Goal: Task Accomplishment & Management: Complete application form

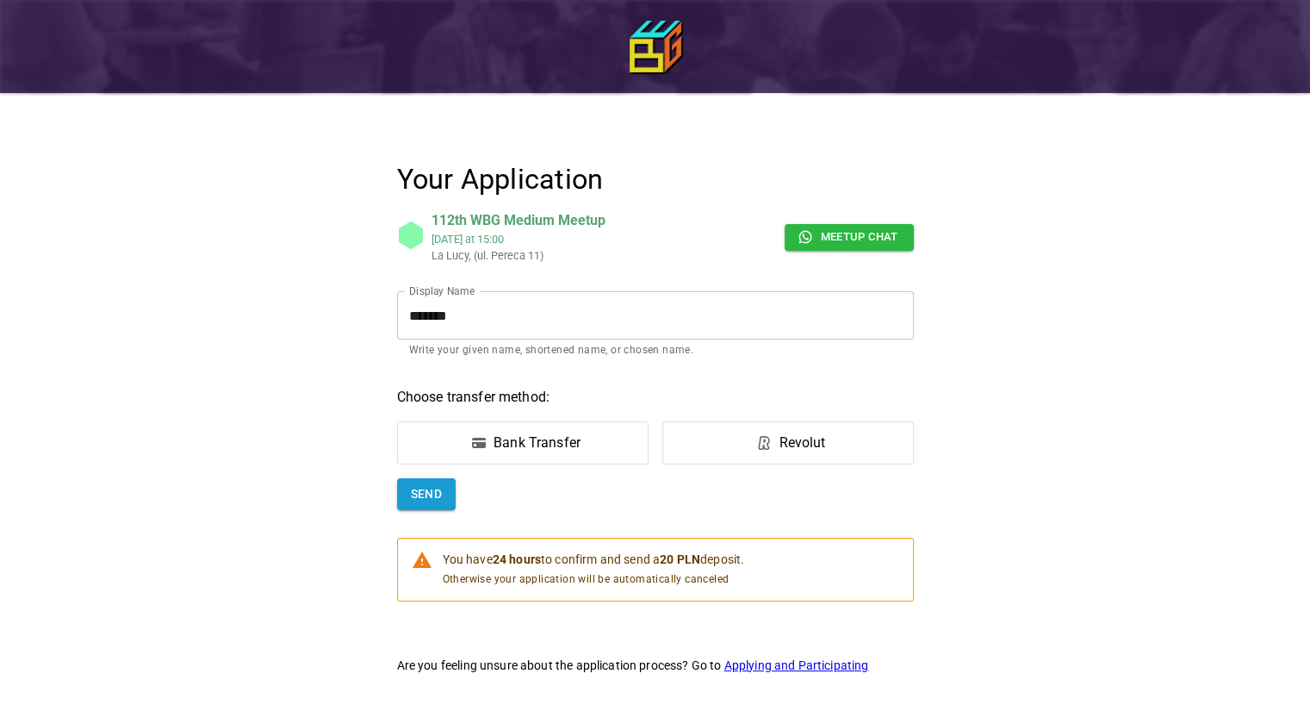
scroll to position [9, 0]
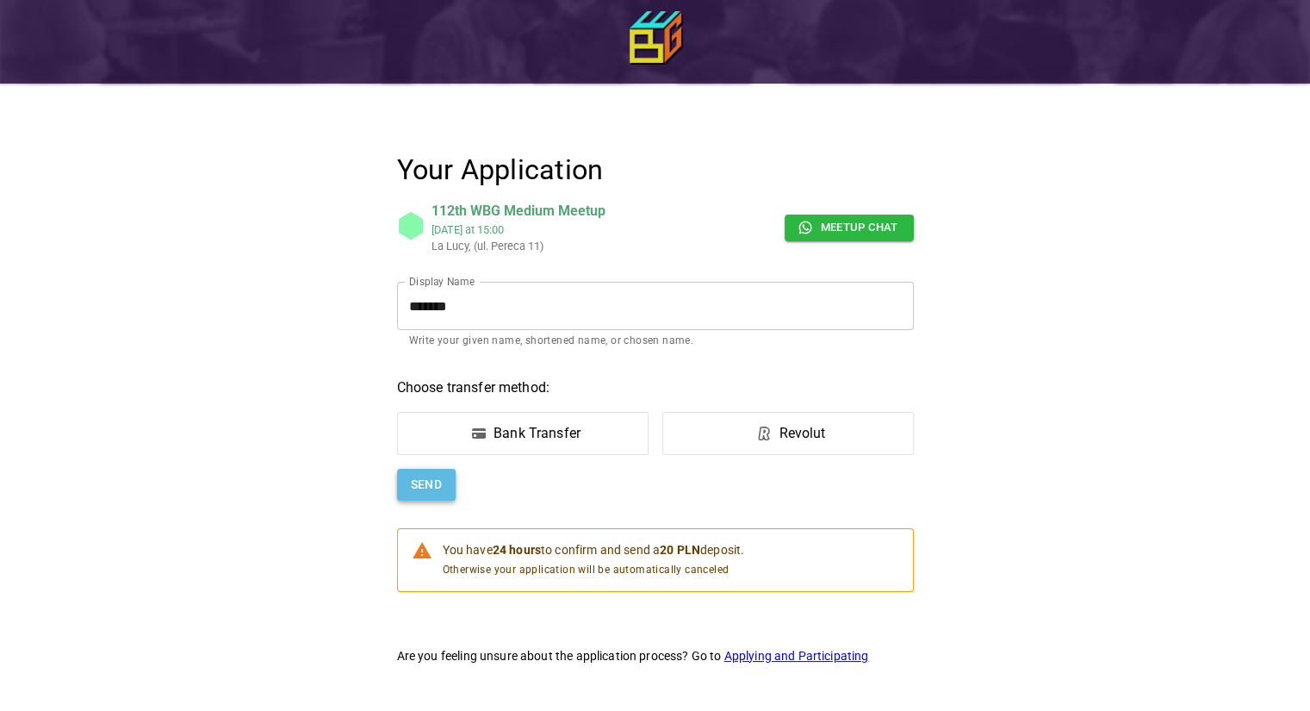
click at [422, 476] on button "Send" at bounding box center [426, 485] width 59 height 32
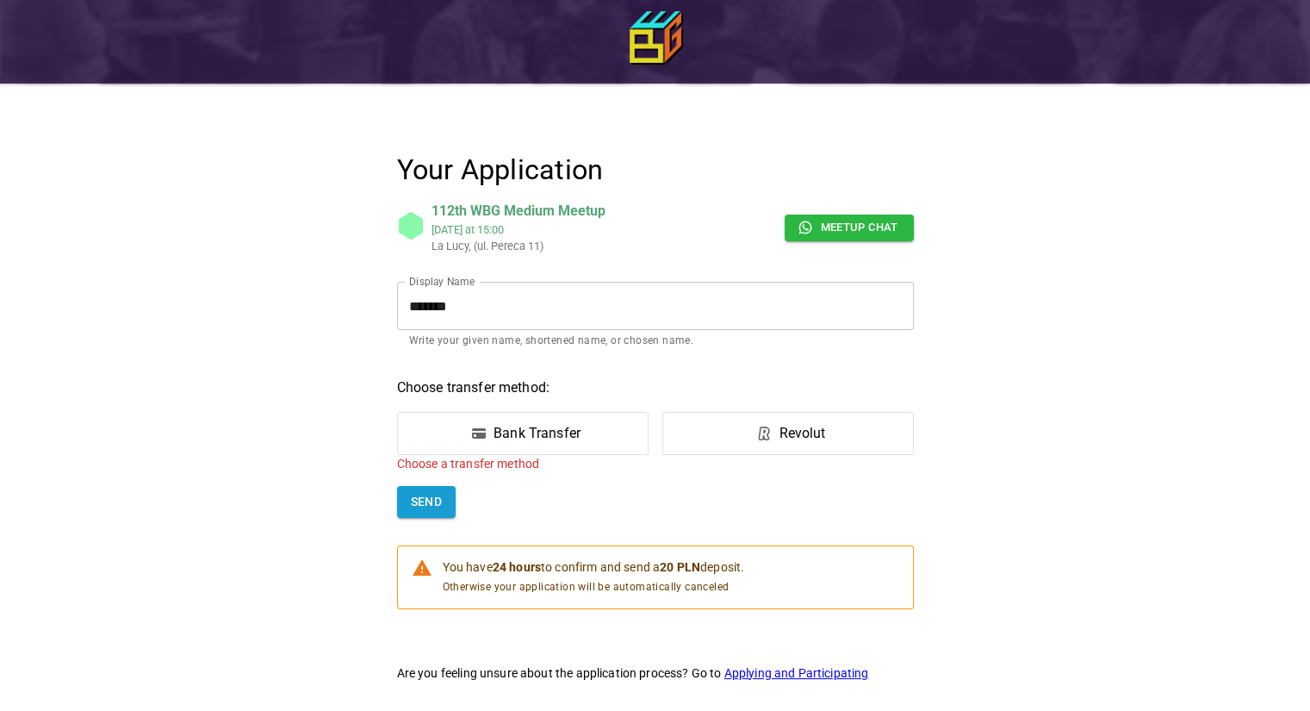
click at [524, 440] on div "Bank Transfer" at bounding box center [537, 433] width 87 height 21
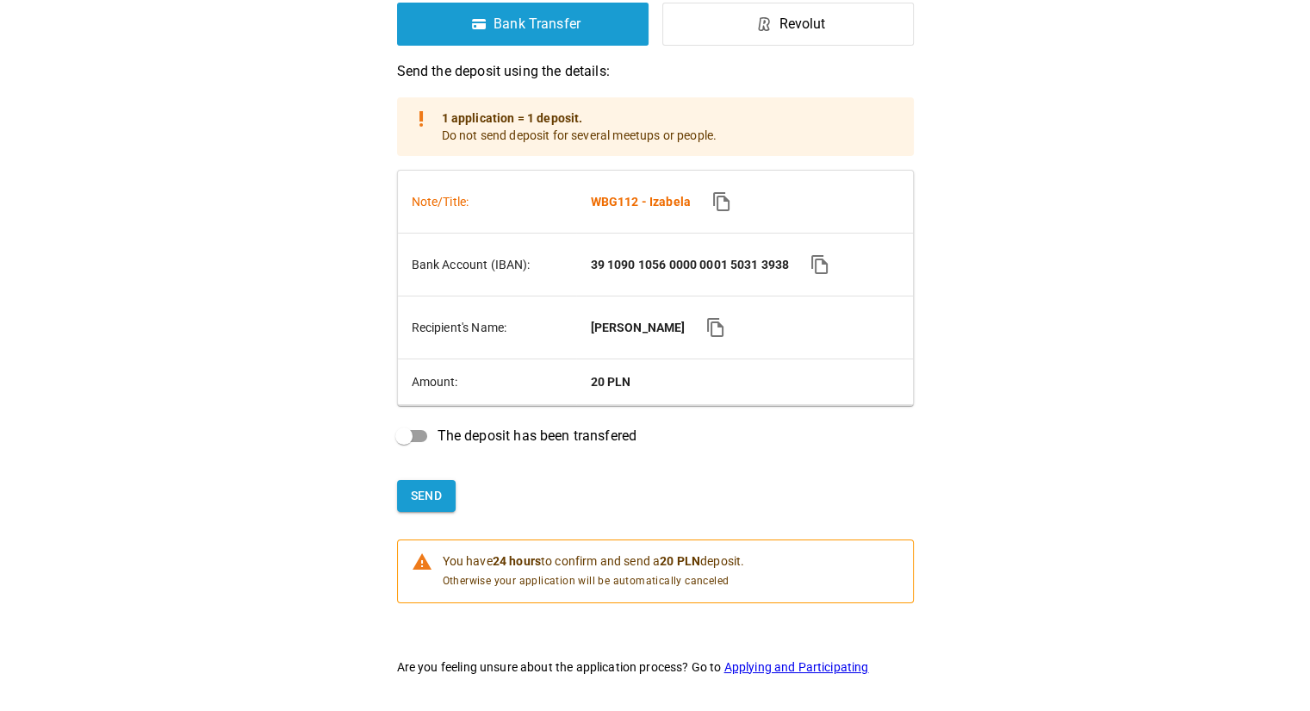
scroll to position [420, 0]
click at [428, 497] on button "Send" at bounding box center [426, 495] width 59 height 32
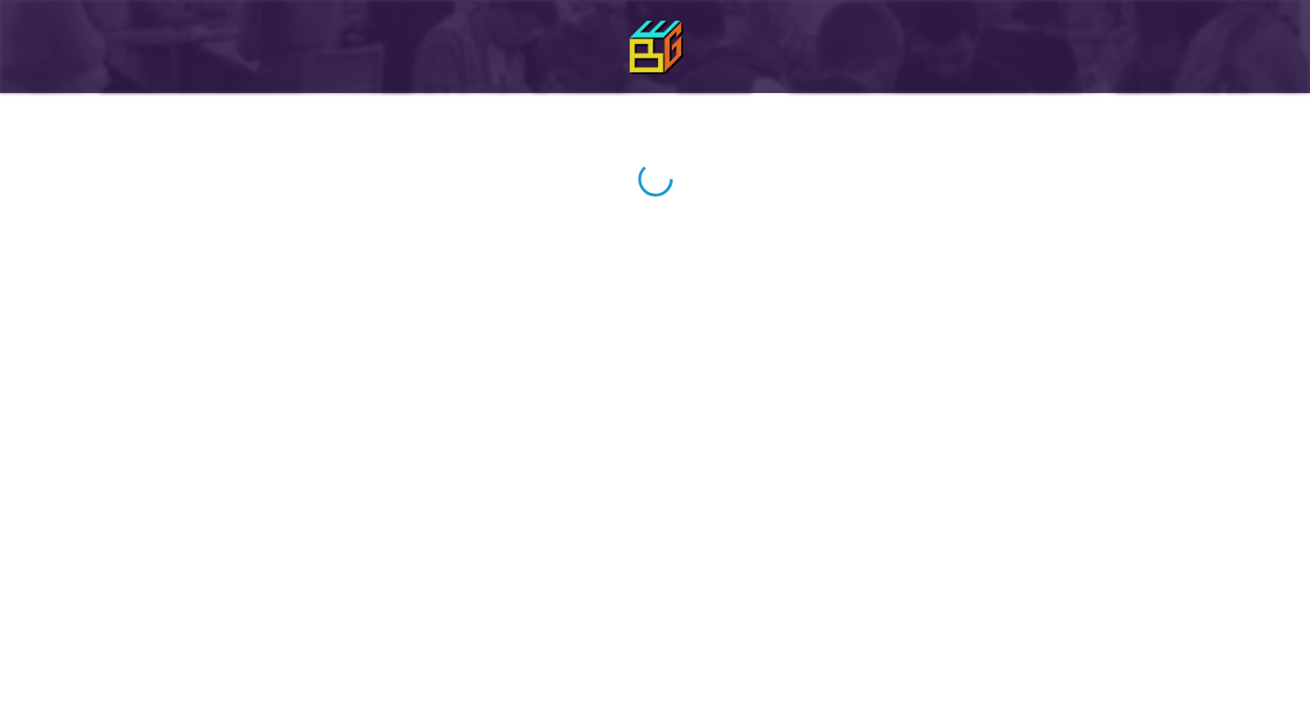
scroll to position [0, 0]
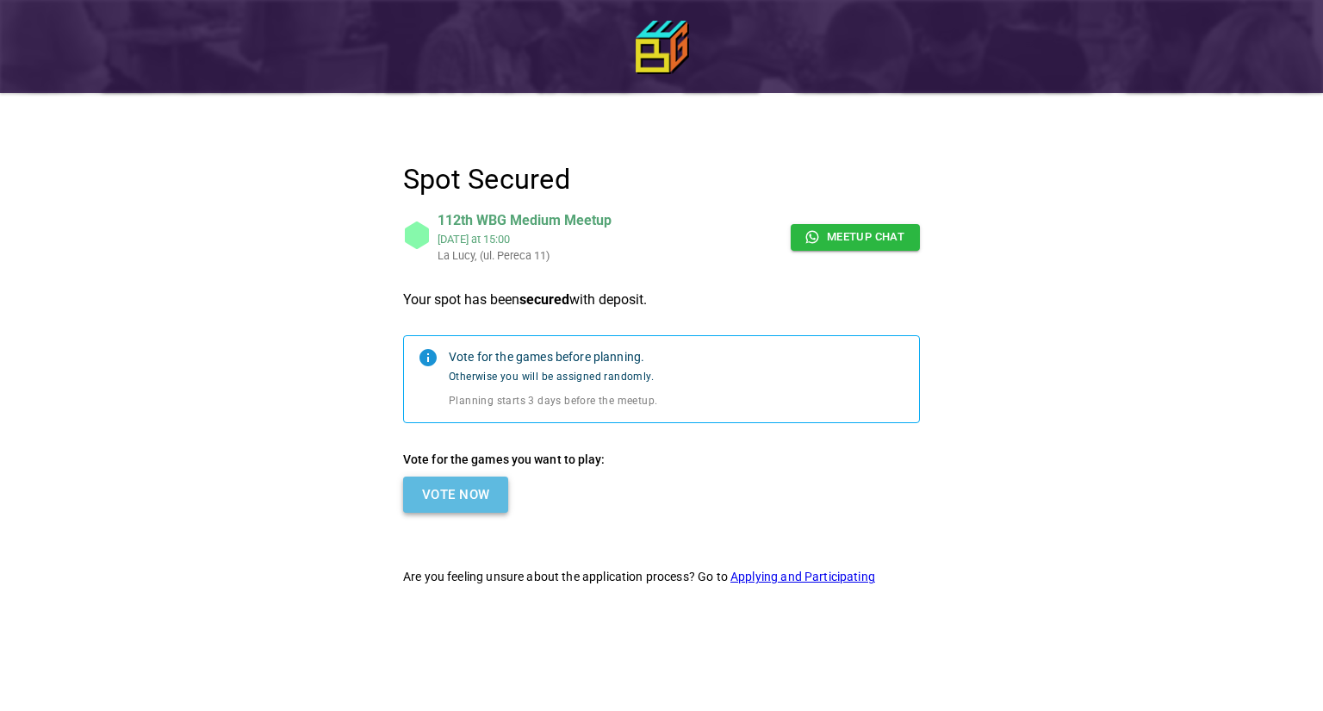
click at [451, 506] on button "Vote Now" at bounding box center [455, 494] width 105 height 36
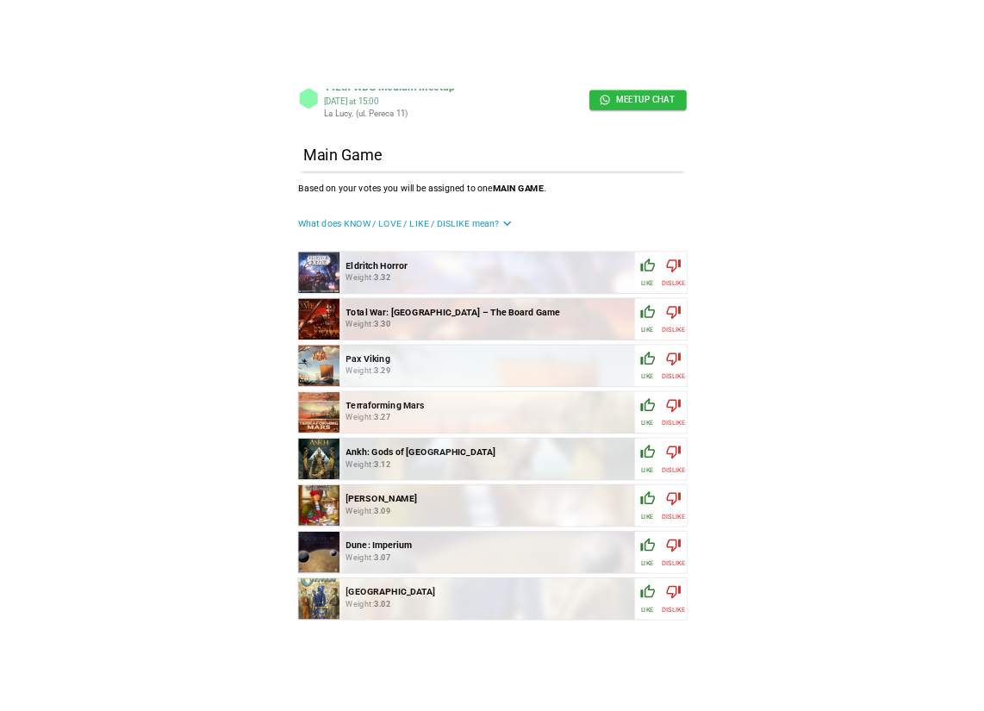
scroll to position [224, 0]
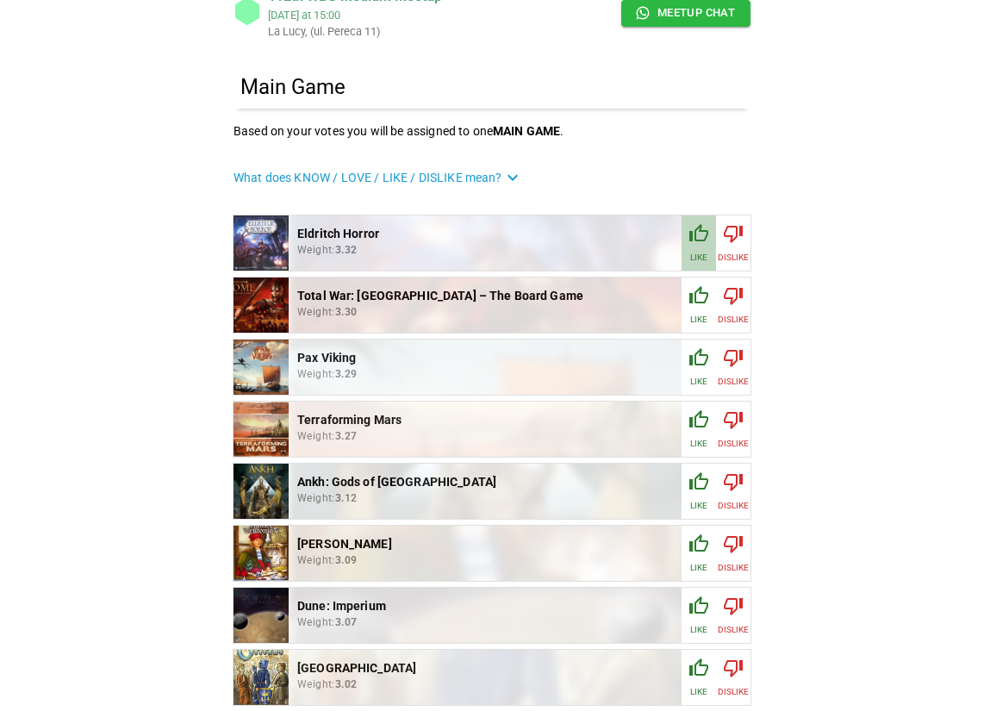
click at [687, 239] on button "Like" at bounding box center [699, 242] width 34 height 55
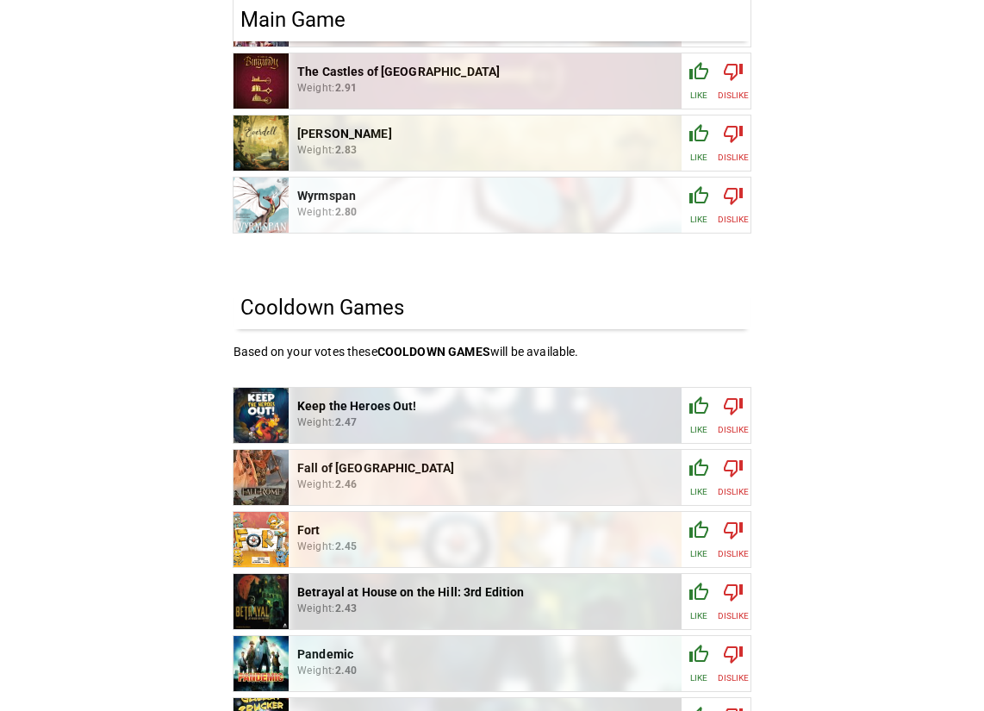
scroll to position [945, 0]
click at [698, 118] on button "Like" at bounding box center [699, 142] width 34 height 55
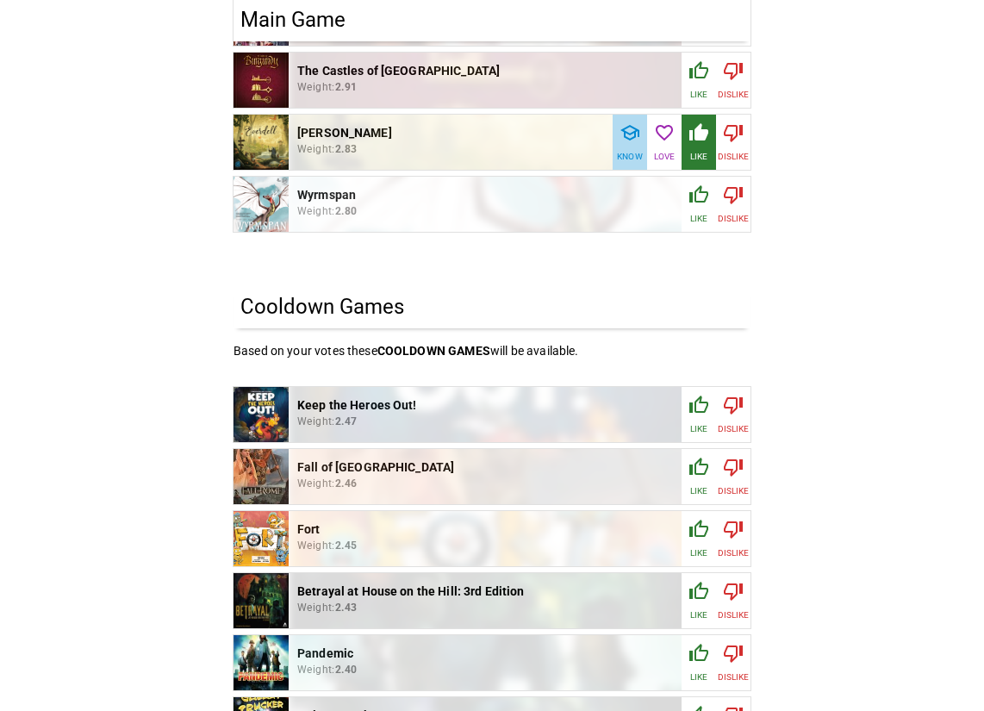
click at [635, 133] on icon "button" at bounding box center [629, 133] width 19 height 16
click at [701, 123] on icon "button" at bounding box center [698, 132] width 21 height 21
click at [691, 118] on button "Like" at bounding box center [699, 142] width 34 height 55
click at [626, 137] on icon "button" at bounding box center [629, 133] width 19 height 16
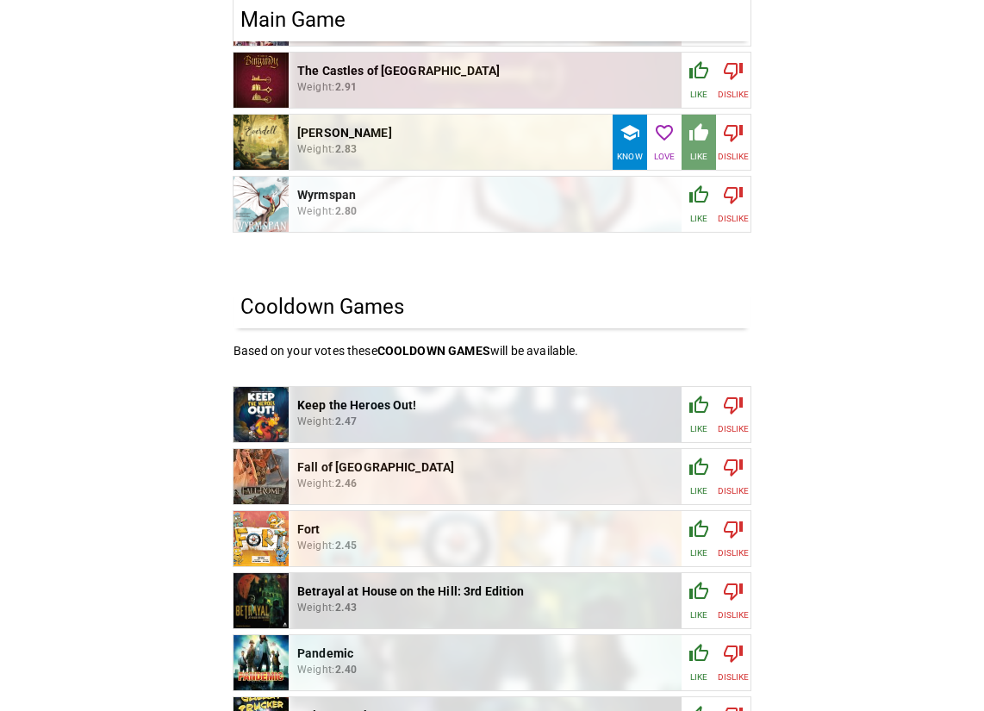
click at [698, 151] on p "Like" at bounding box center [698, 156] width 17 height 13
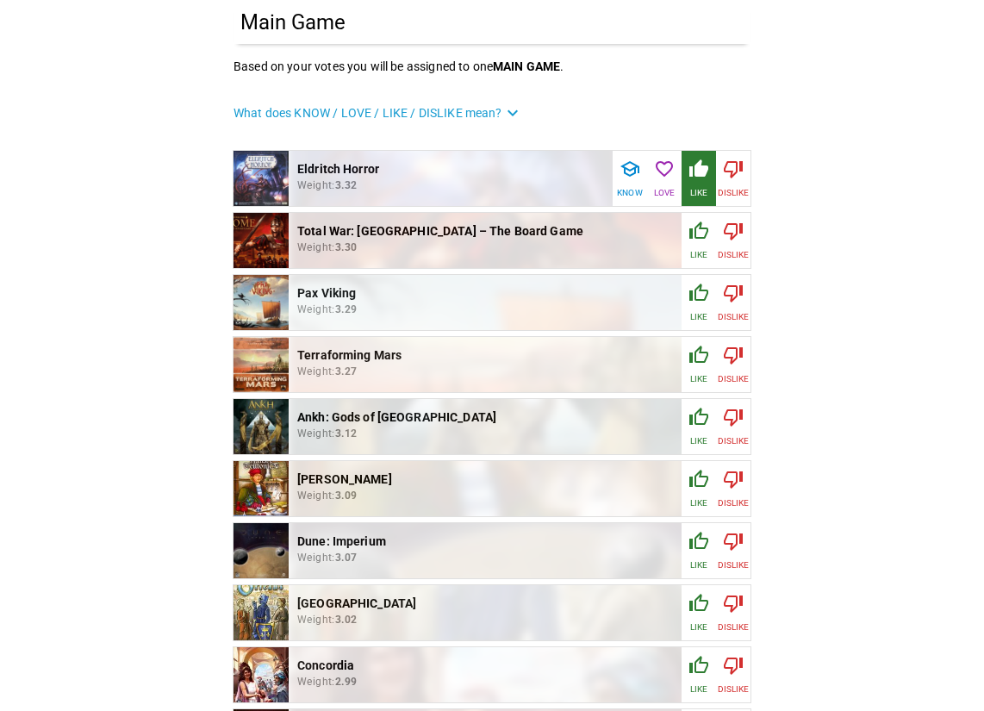
scroll to position [290, 0]
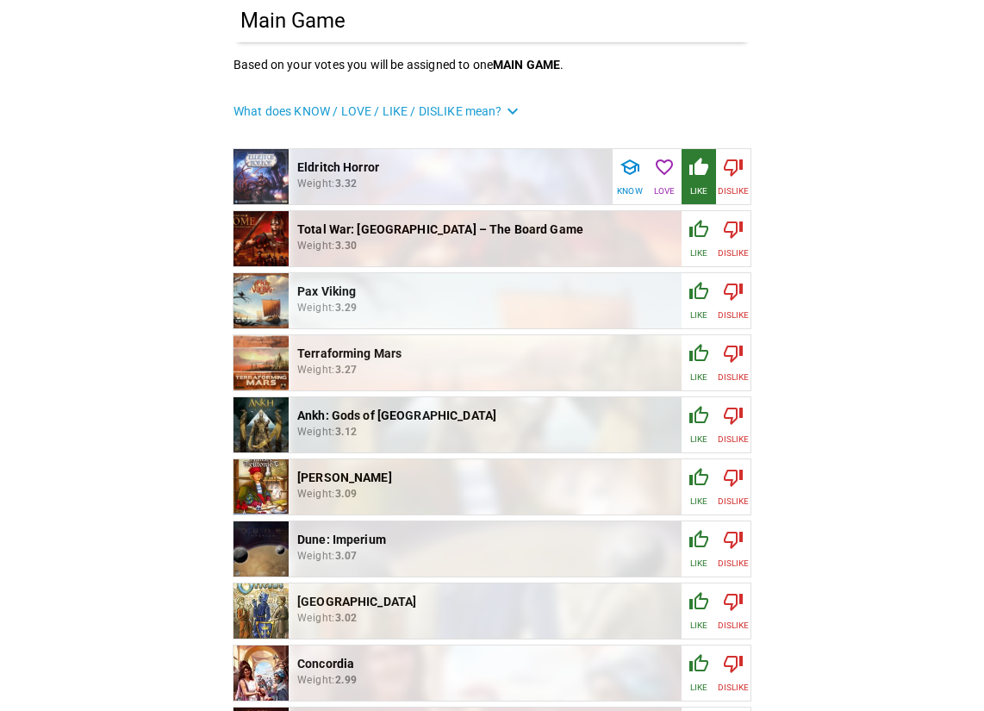
click at [691, 253] on p "Like" at bounding box center [698, 252] width 17 height 13
click at [706, 289] on icon "button" at bounding box center [698, 291] width 21 height 21
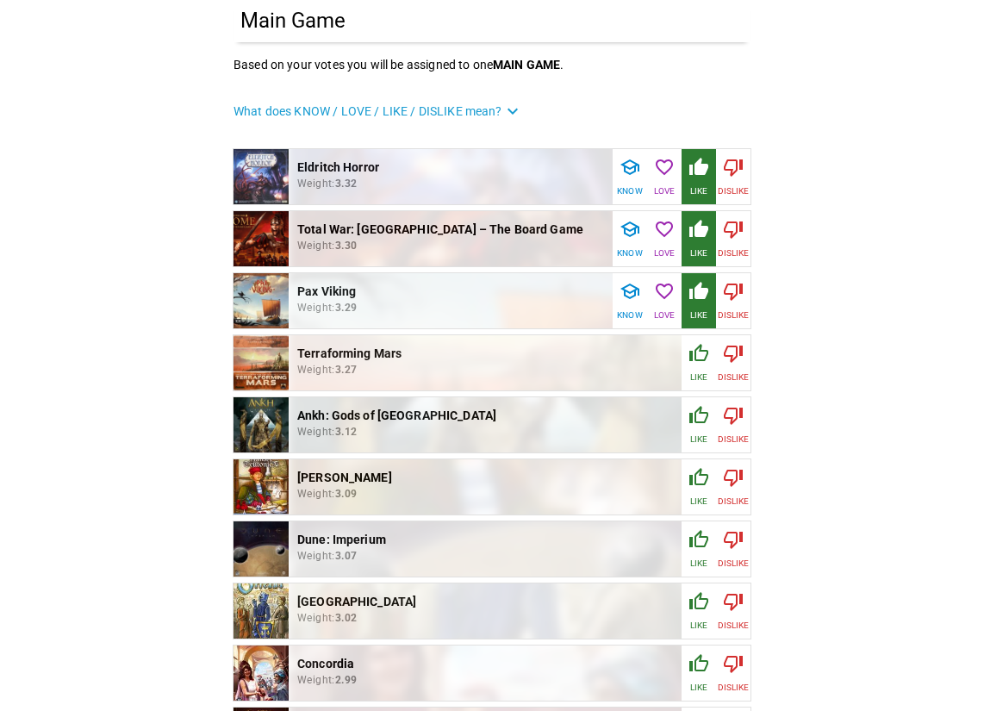
click at [707, 360] on icon "button" at bounding box center [698, 353] width 21 height 21
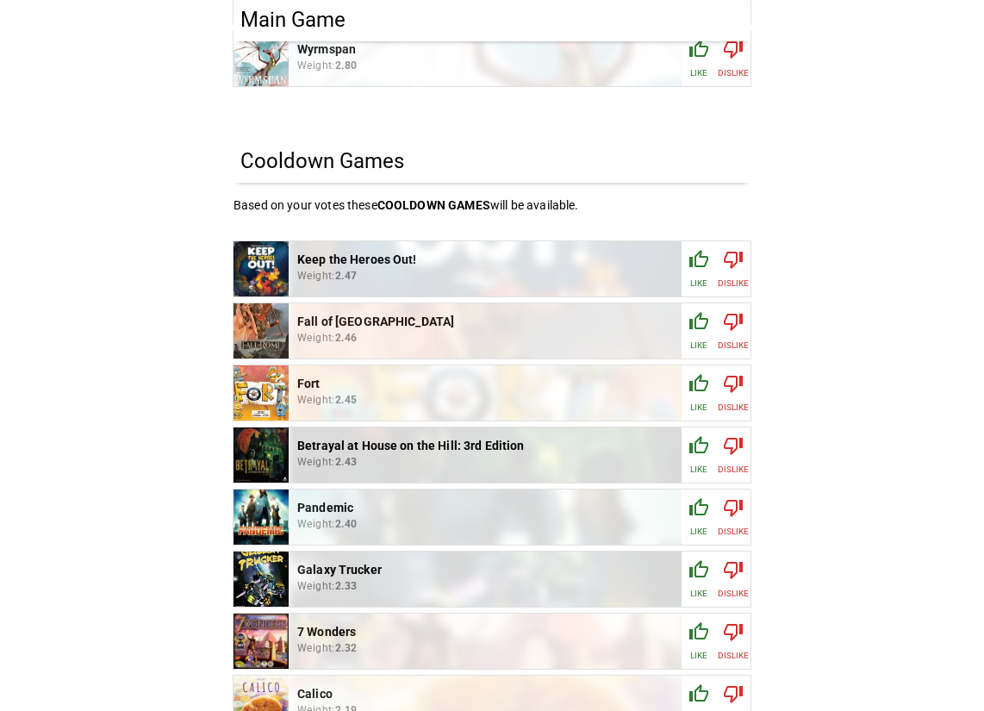
scroll to position [1092, 0]
click at [694, 258] on icon "button" at bounding box center [698, 257] width 19 height 17
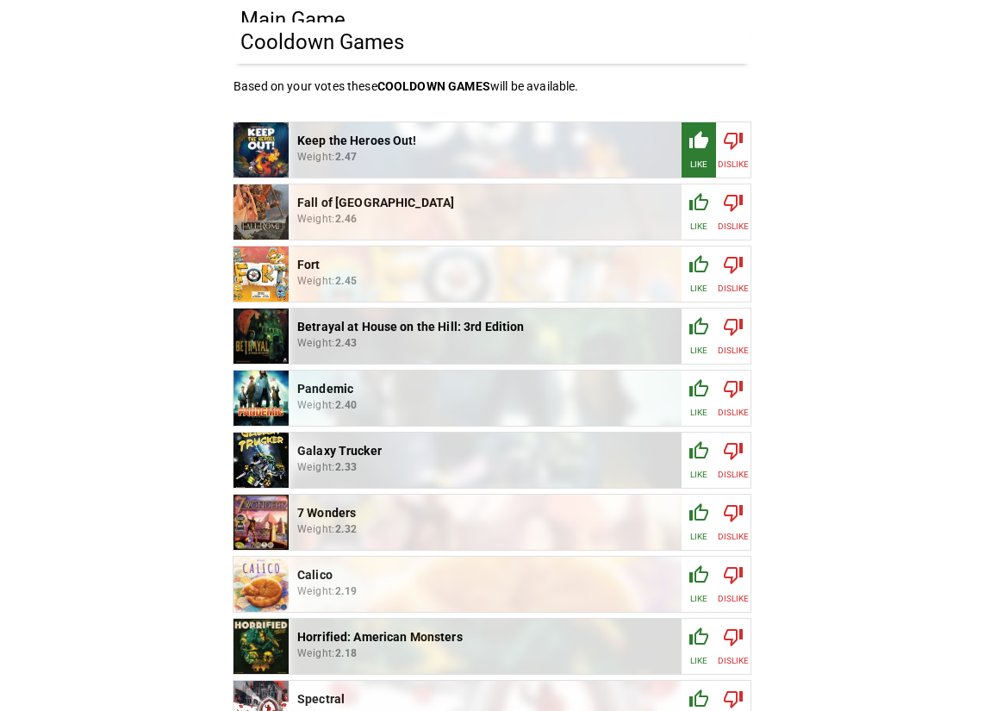
scroll to position [1214, 0]
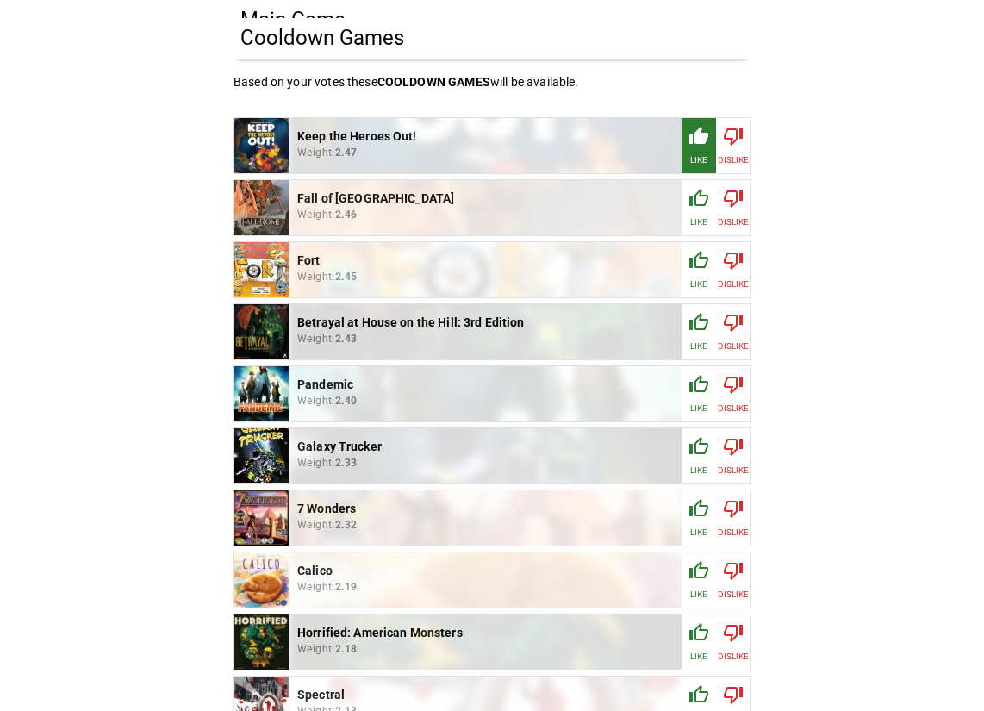
click at [702, 327] on icon "button" at bounding box center [698, 322] width 21 height 21
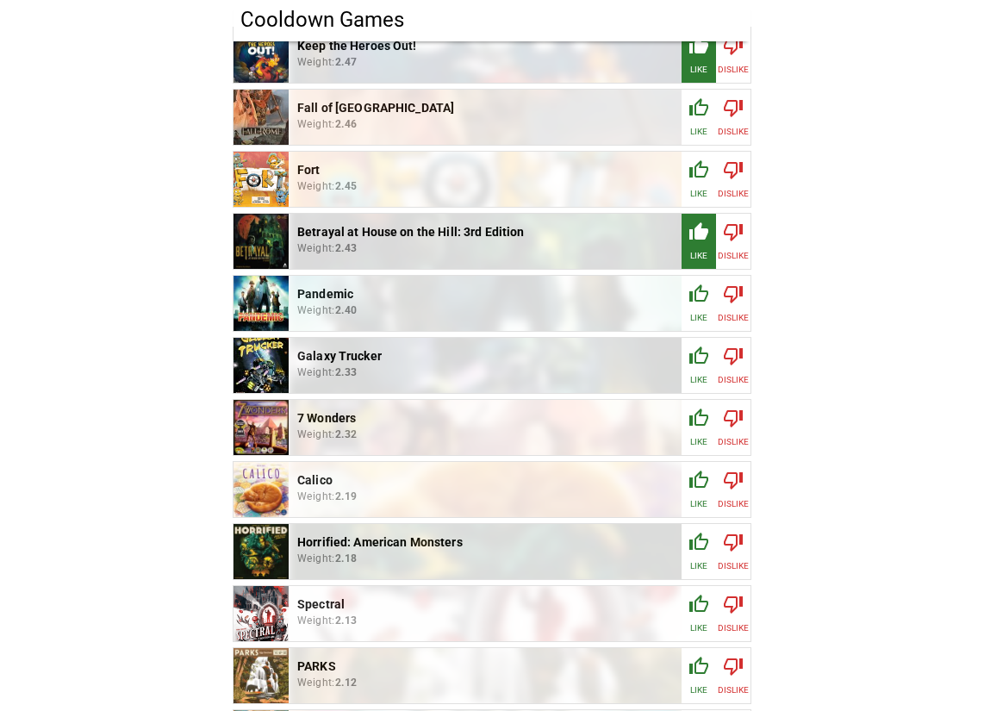
scroll to position [1311, 0]
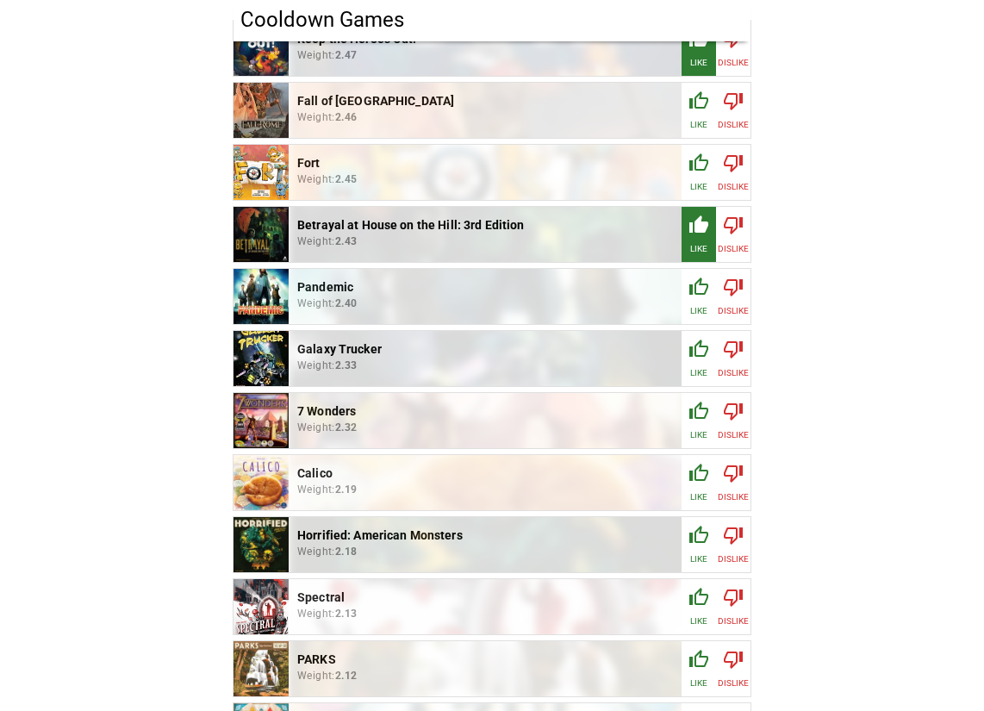
click at [707, 289] on icon "button" at bounding box center [698, 285] width 19 height 17
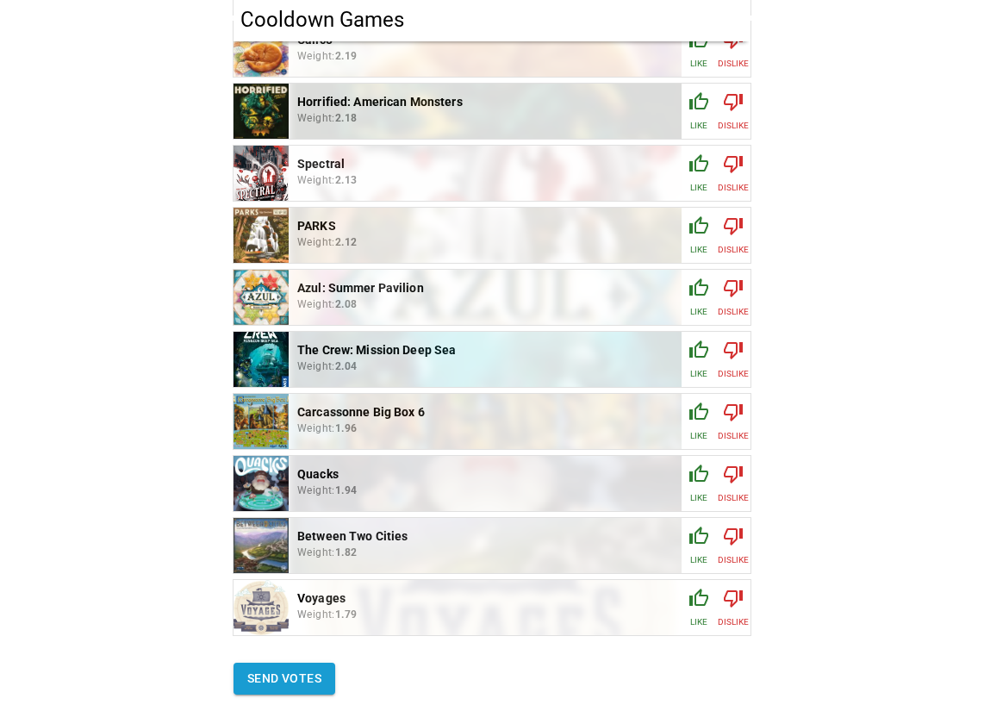
scroll to position [1746, 0]
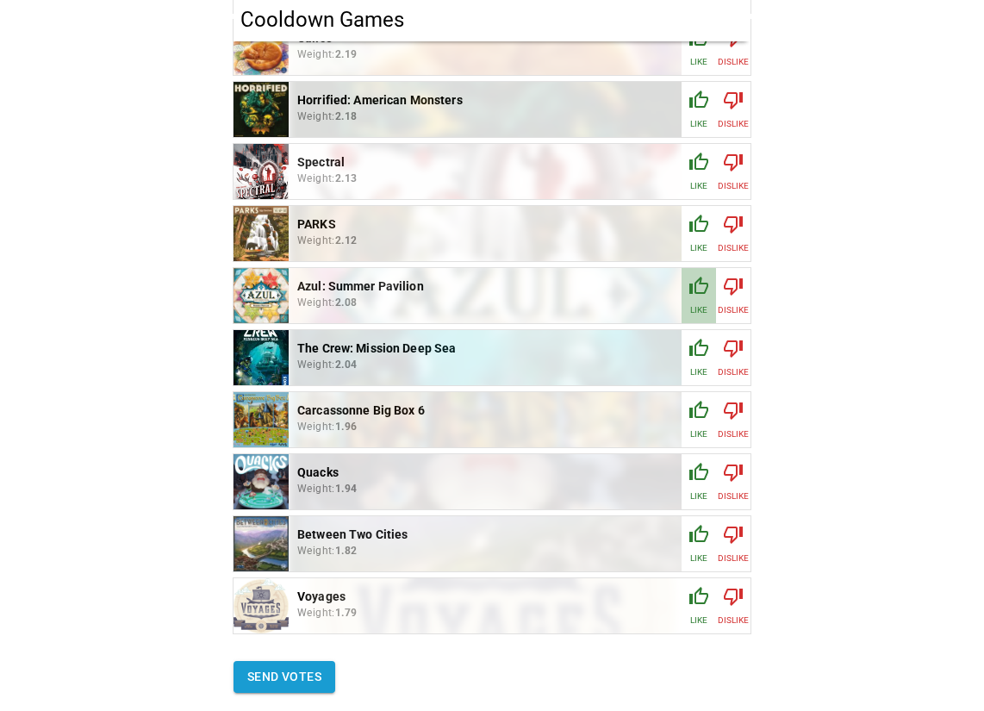
click at [696, 287] on icon "button" at bounding box center [698, 286] width 21 height 21
click at [703, 289] on icon "button" at bounding box center [698, 285] width 19 height 17
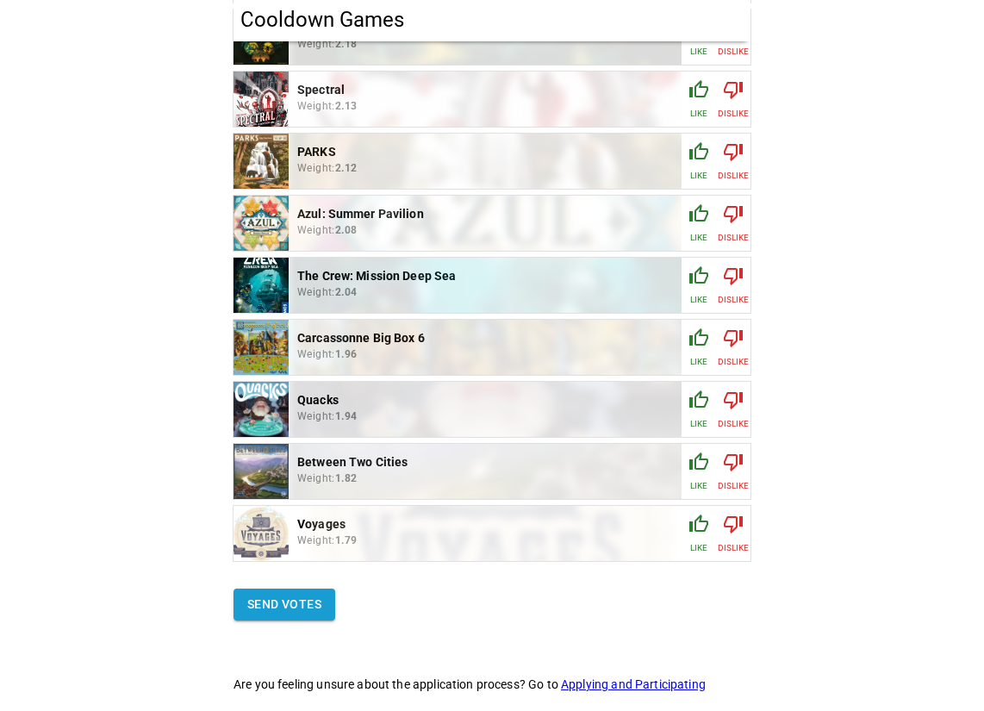
scroll to position [1820, 0]
click at [694, 276] on icon "button" at bounding box center [698, 273] width 19 height 17
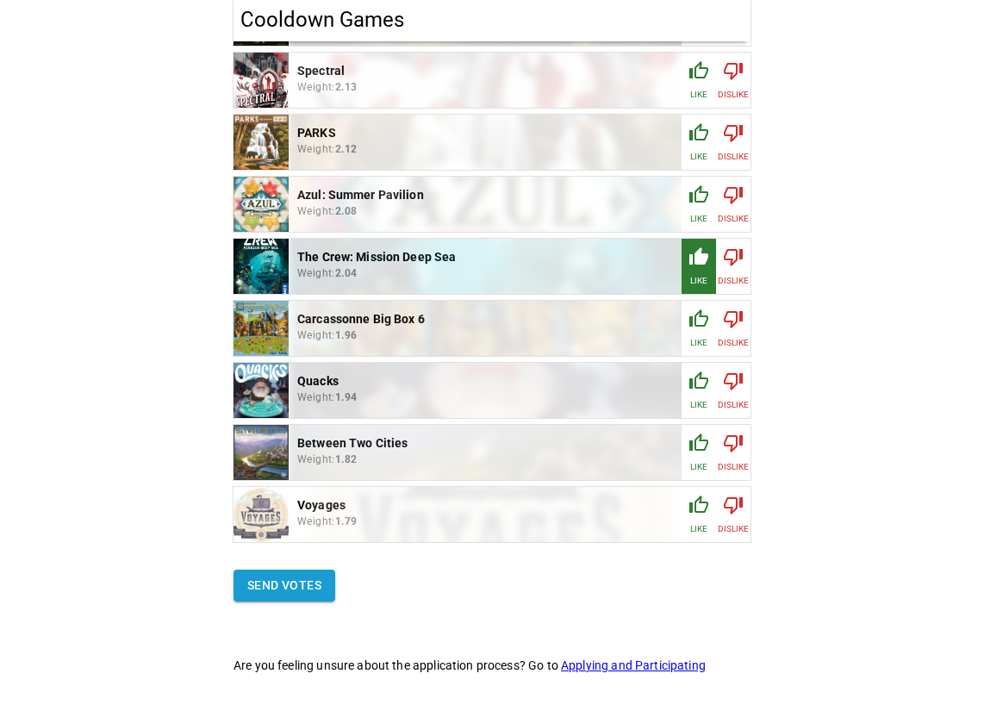
scroll to position [1848, 0]
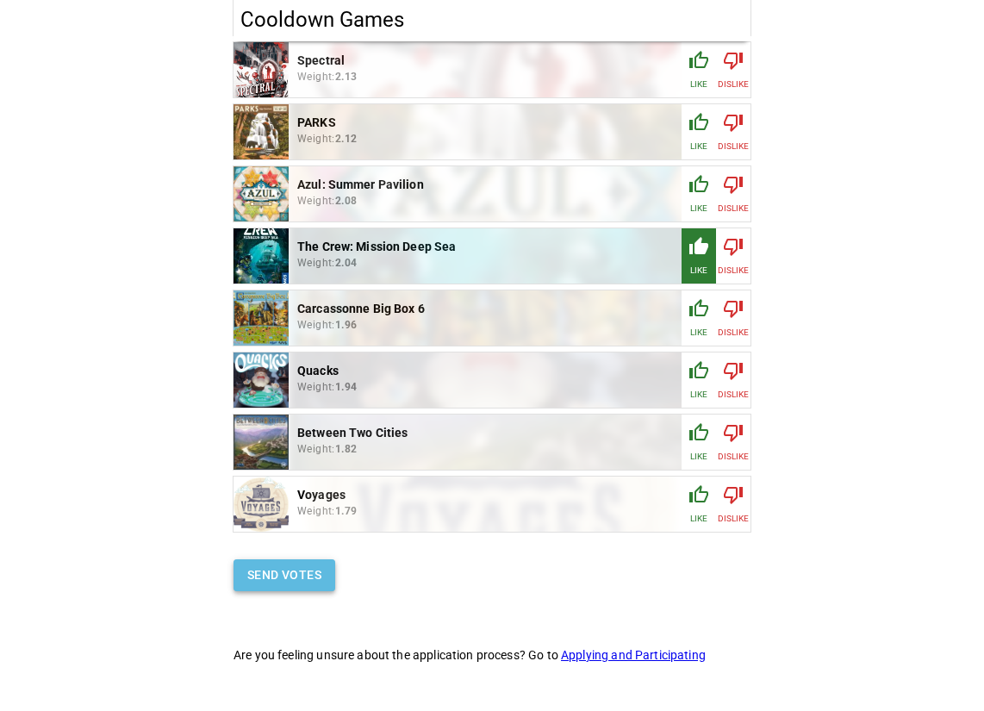
click at [291, 571] on button "Send votes" at bounding box center [284, 575] width 102 height 32
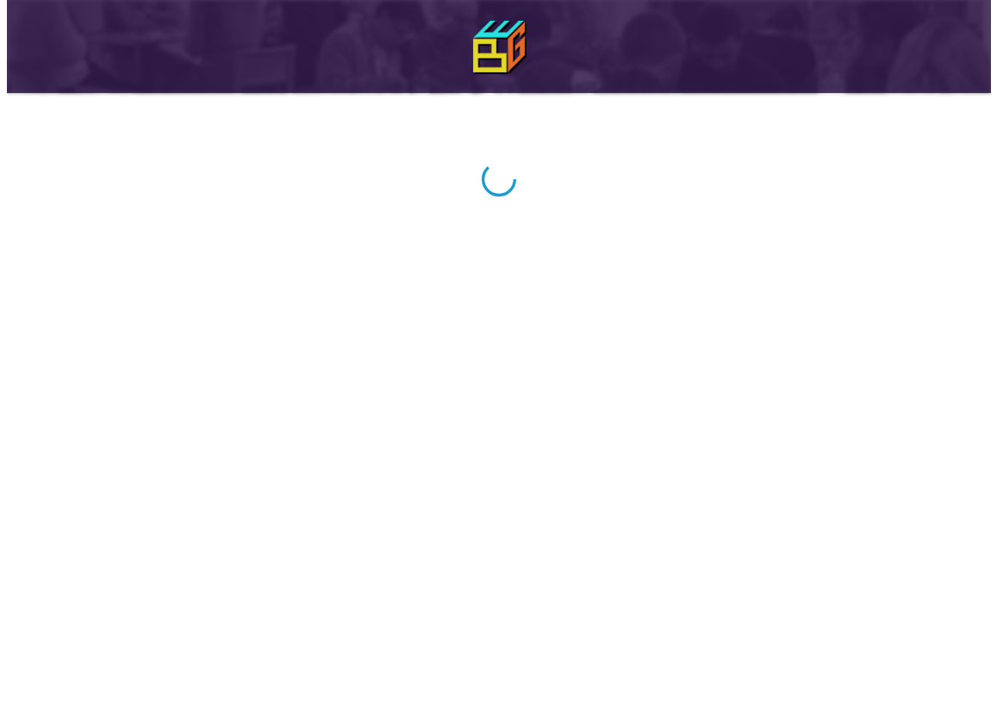
scroll to position [0, 0]
